Goal: Task Accomplishment & Management: Use online tool/utility

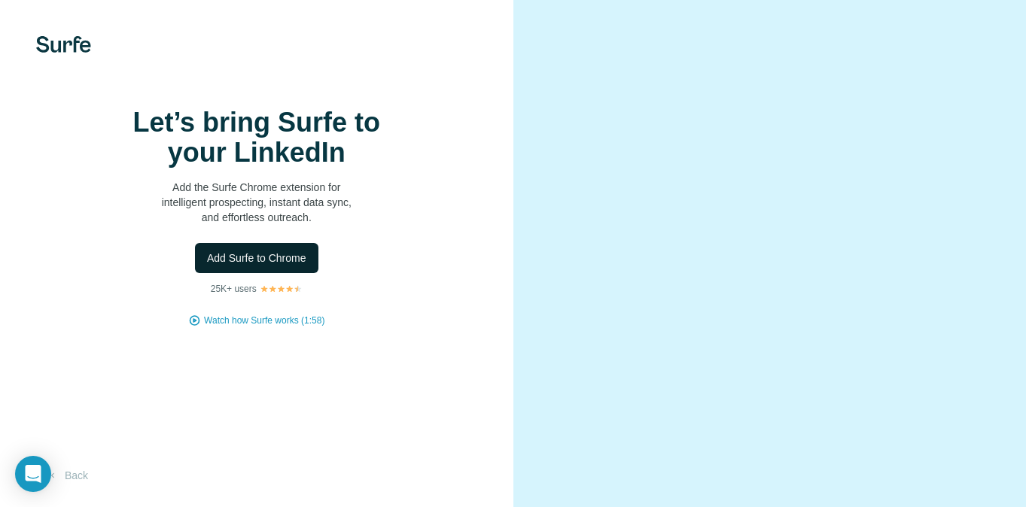
click at [276, 268] on button "Add Surfe to Chrome" at bounding box center [256, 258] width 123 height 30
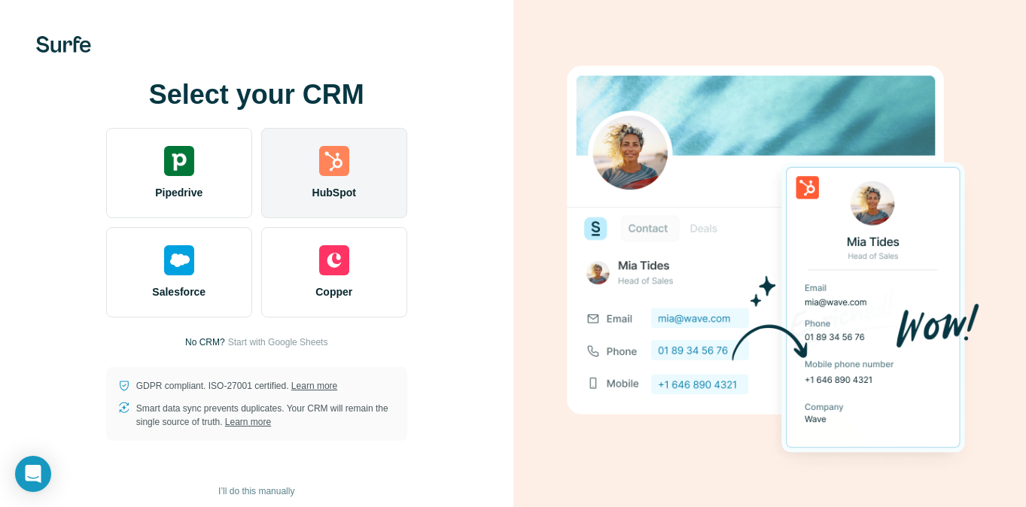
scroll to position [14, 0]
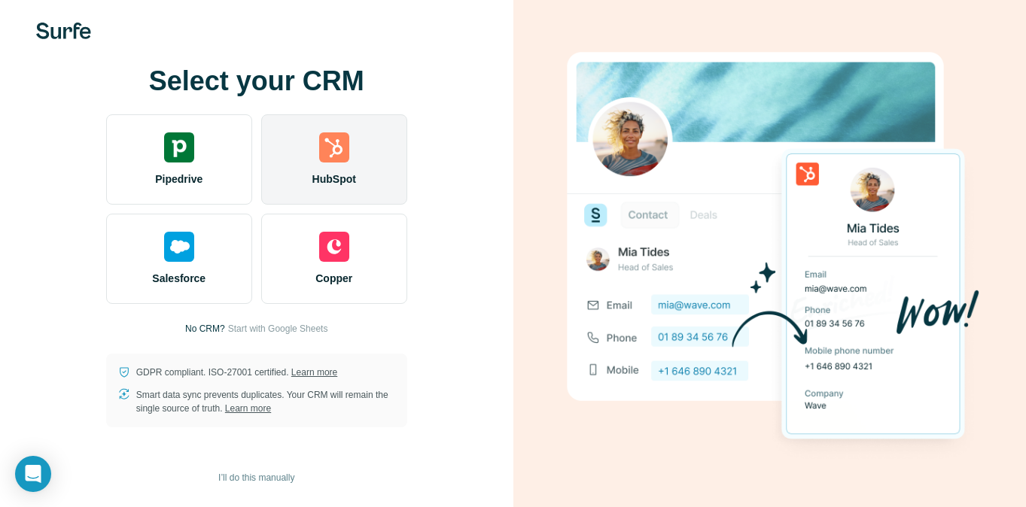
click at [340, 175] on span "HubSpot" at bounding box center [334, 179] width 44 height 15
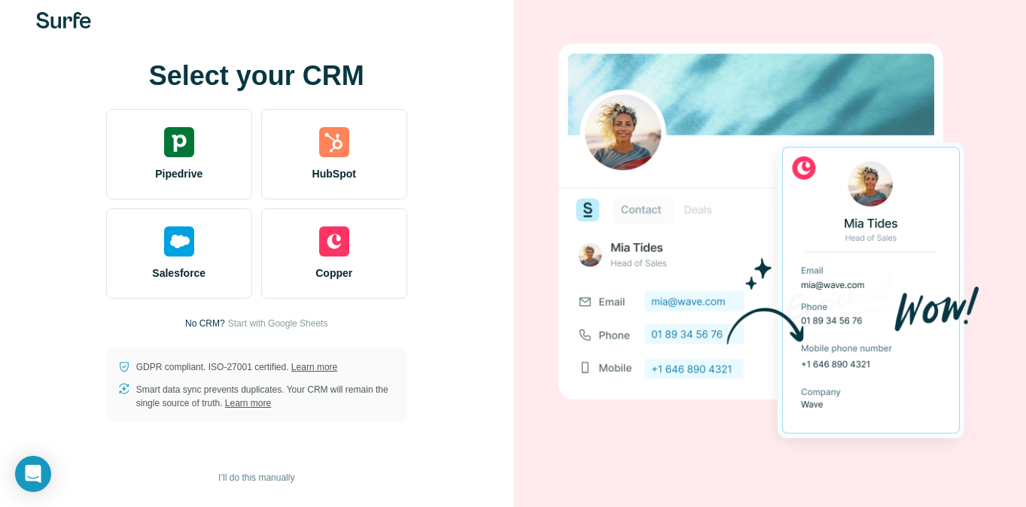
scroll to position [0, 0]
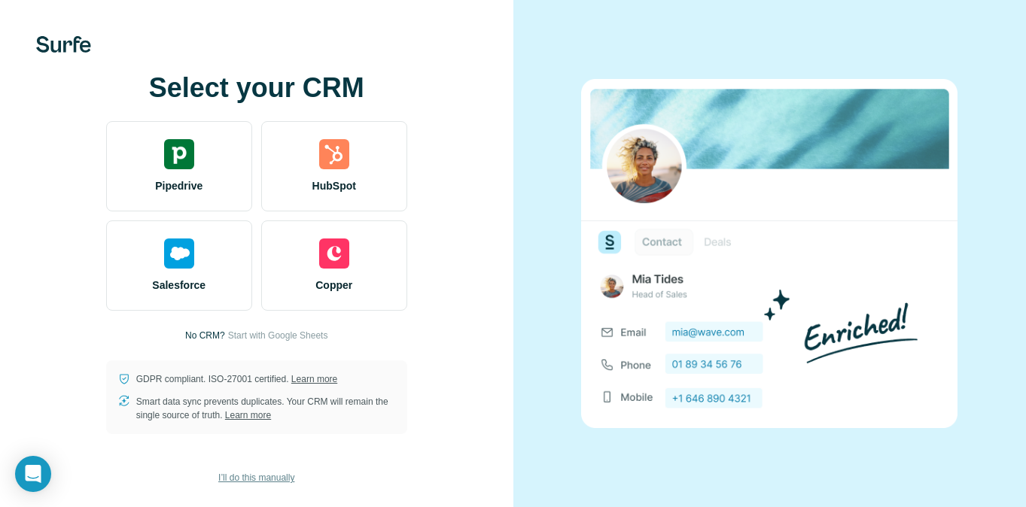
click at [270, 476] on span "I’ll do this manually" at bounding box center [256, 478] width 76 height 14
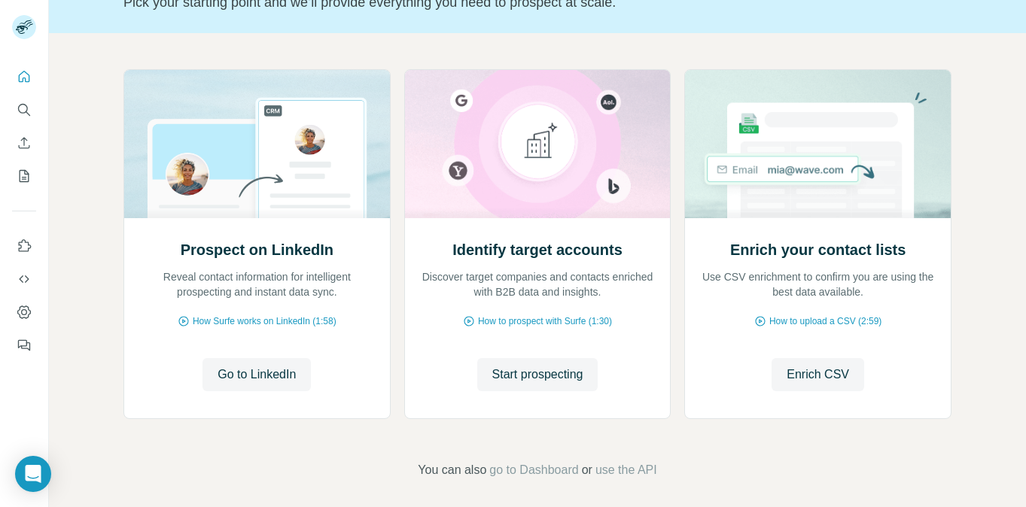
scroll to position [126, 0]
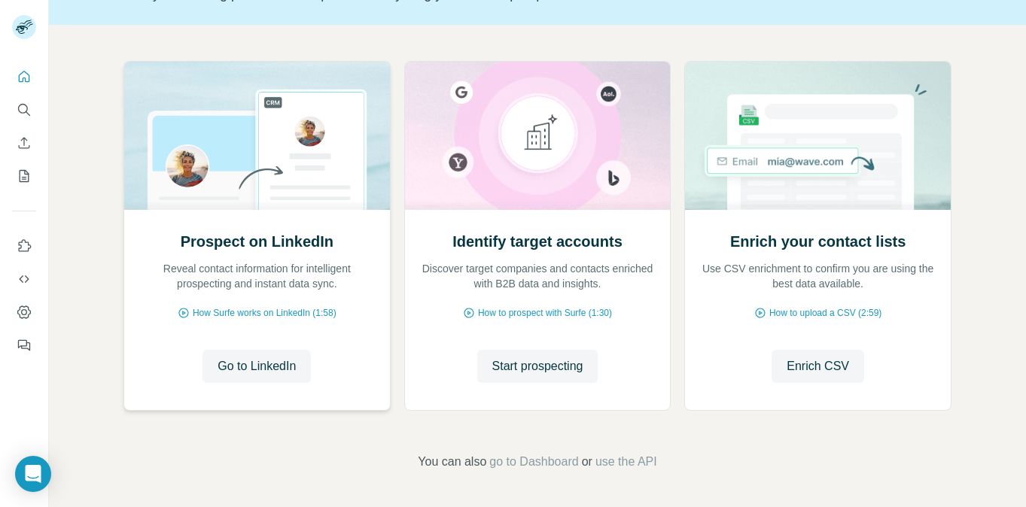
click at [267, 254] on div "Prospect on LinkedIn Reveal contact information for intelligent prospecting and…" at bounding box center [257, 261] width 236 height 60
click at [266, 365] on span "Go to LinkedIn" at bounding box center [257, 367] width 78 height 18
click at [281, 363] on span "Go to LinkedIn" at bounding box center [257, 367] width 78 height 18
